Goal: Information Seeking & Learning: Learn about a topic

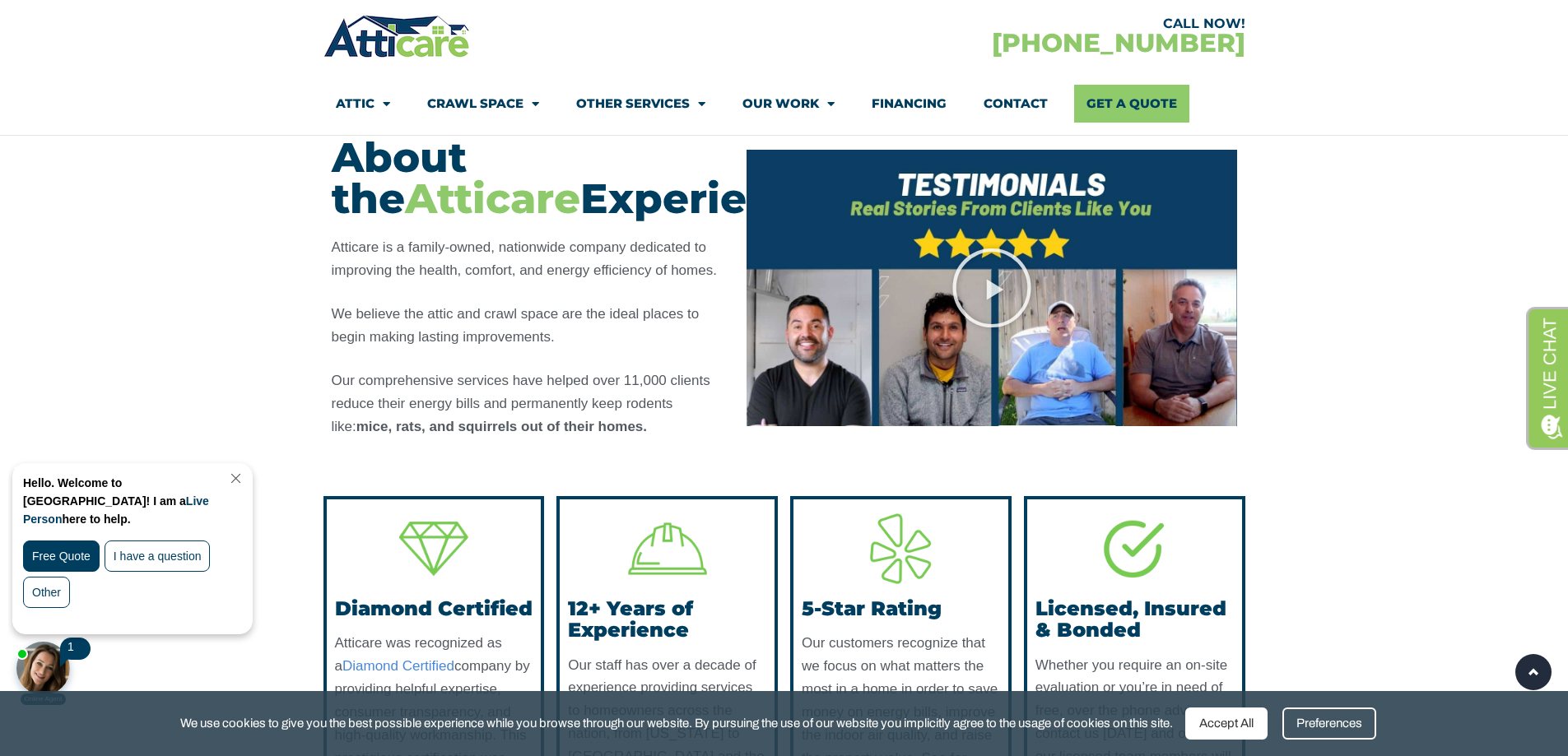
scroll to position [1145, 0]
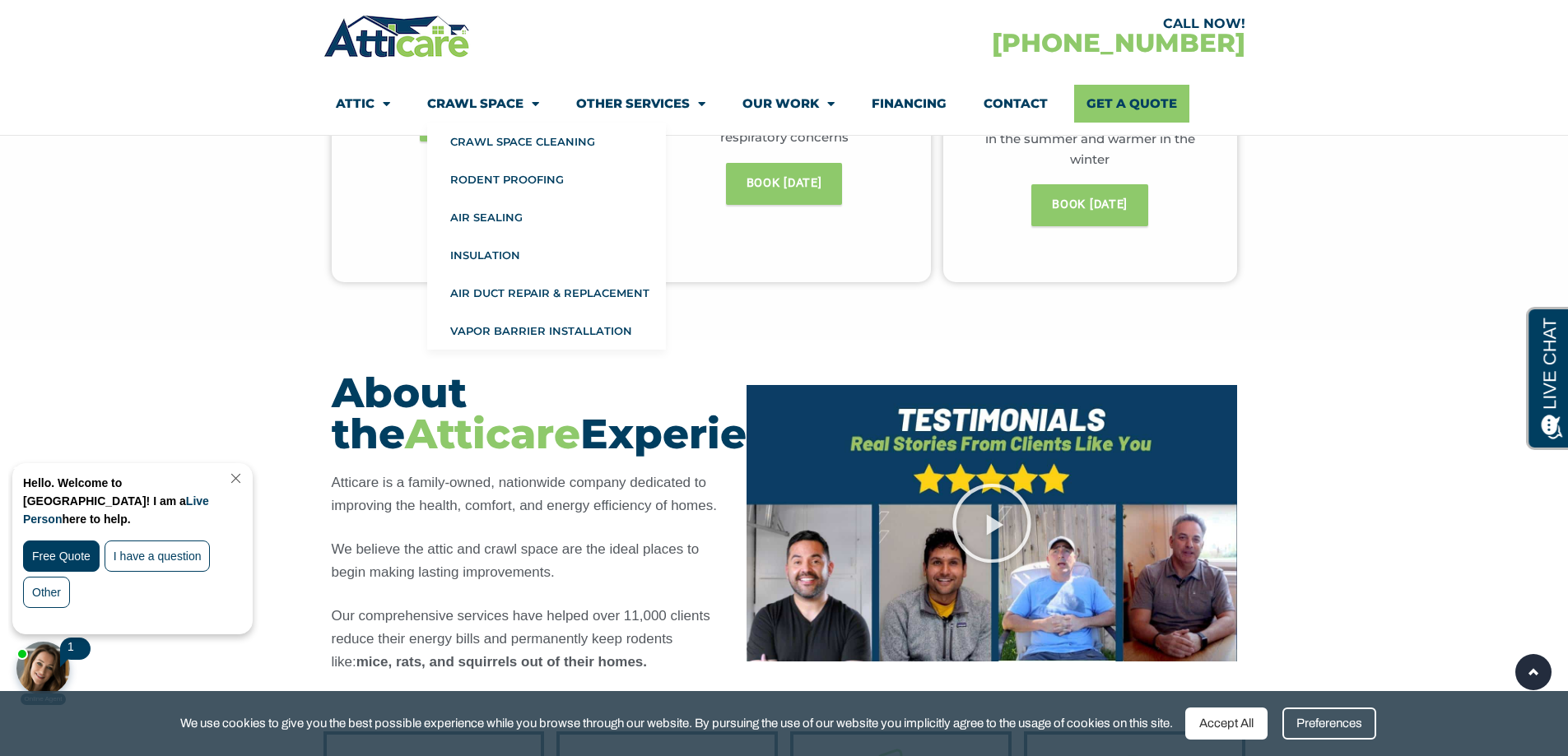
click at [458, 94] on link "Crawl Space" at bounding box center [483, 104] width 112 height 38
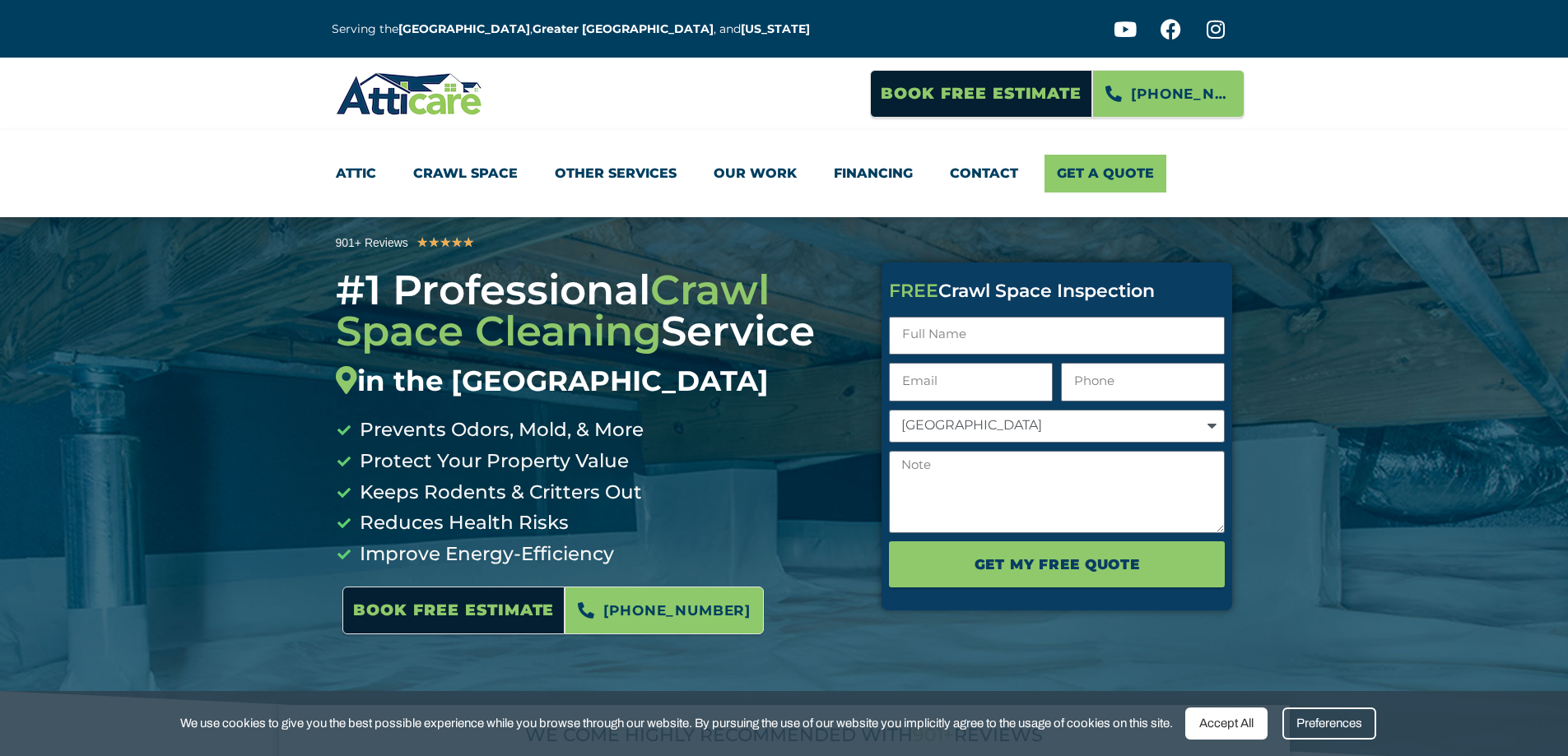
click at [491, 169] on link "Crawl Space" at bounding box center [465, 173] width 104 height 38
